Goal: Information Seeking & Learning: Learn about a topic

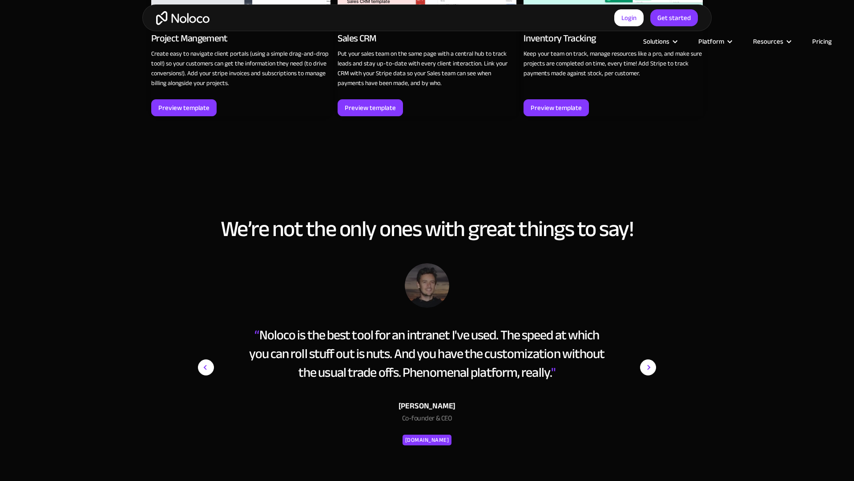
scroll to position [1656, 0]
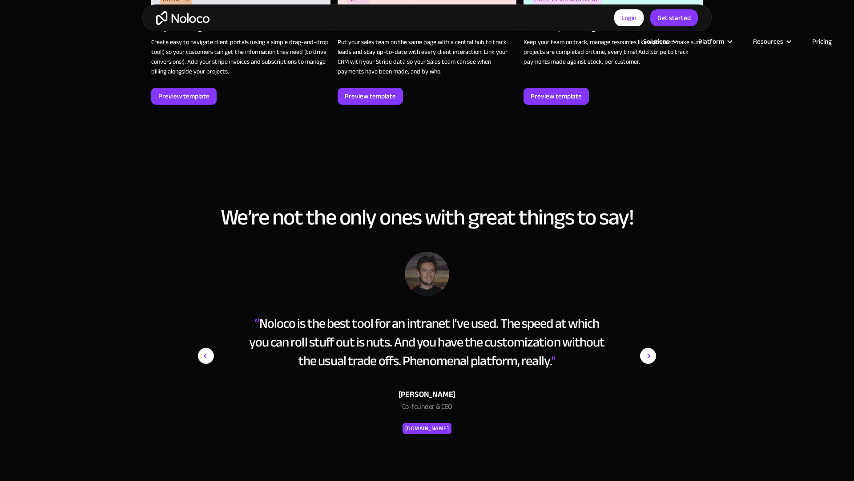
scroll to position [1657, 0]
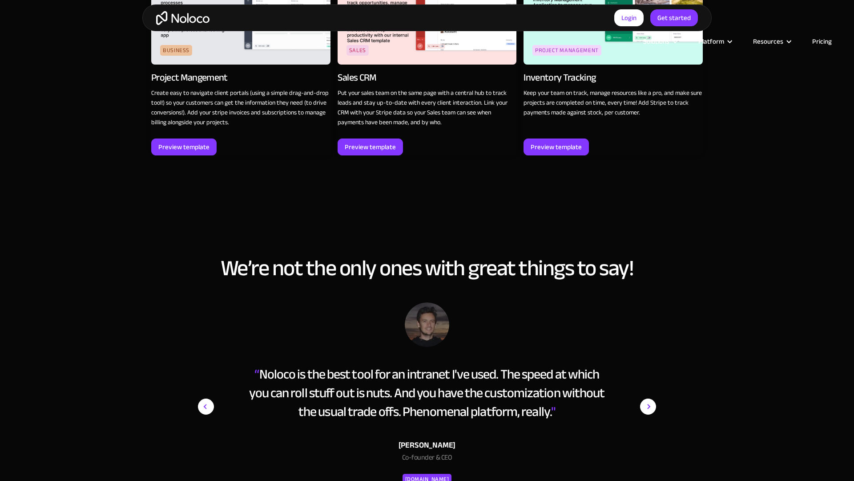
scroll to position [1657, 0]
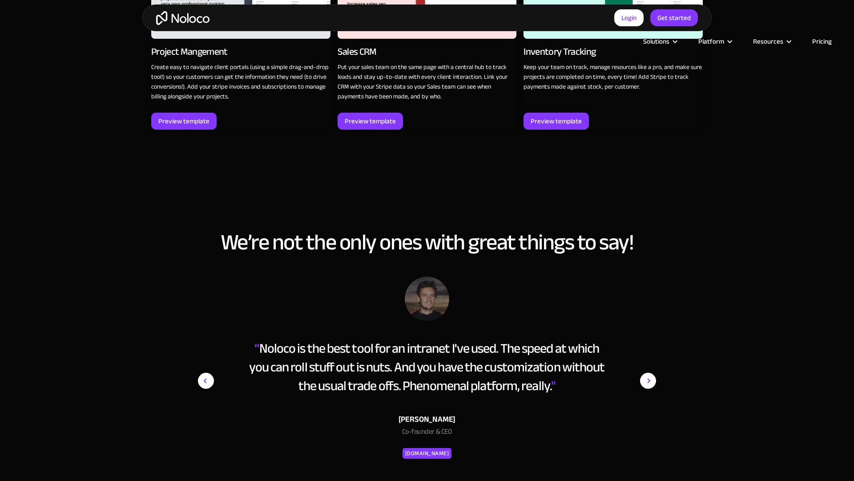
scroll to position [1656, 0]
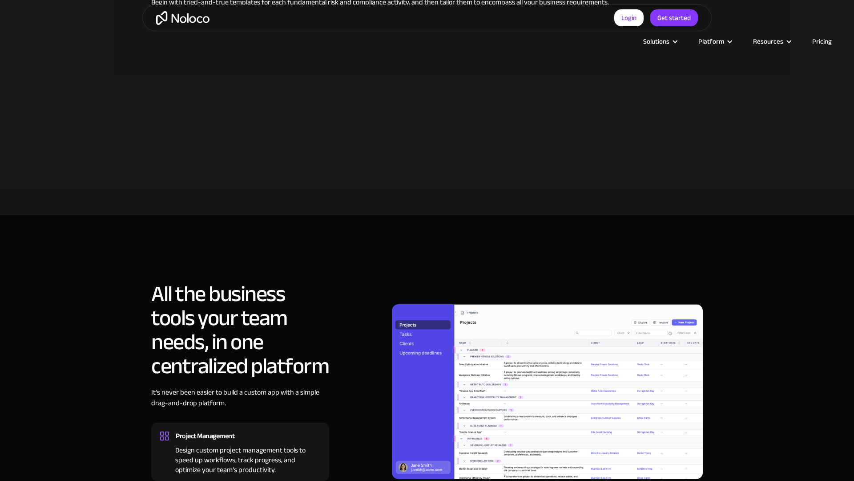
scroll to position [804, 0]
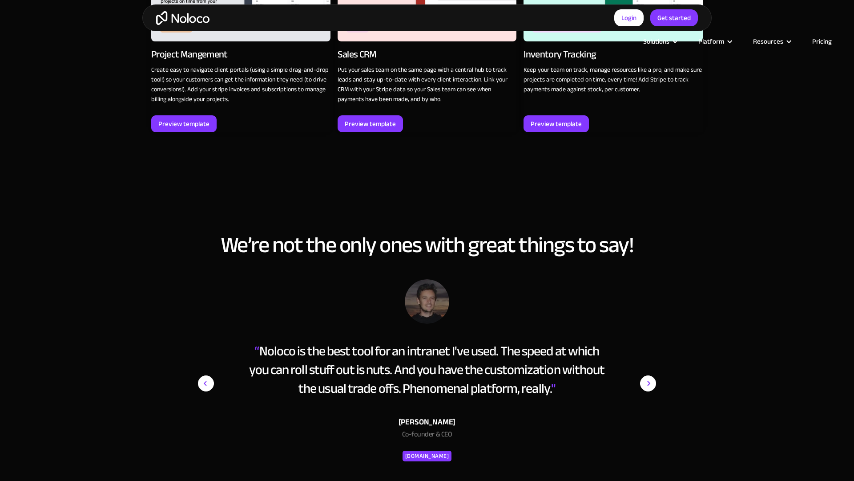
scroll to position [1656, 0]
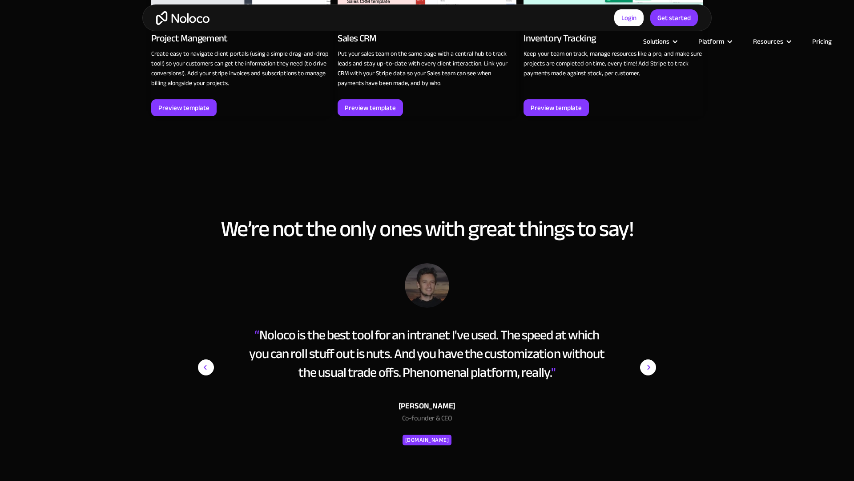
scroll to position [1656, 0]
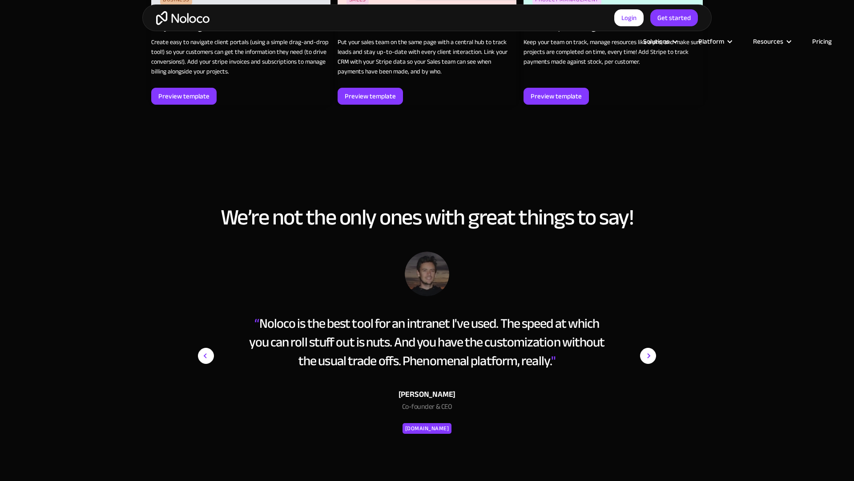
scroll to position [1657, 0]
